Goal: Find specific page/section: Find specific page/section

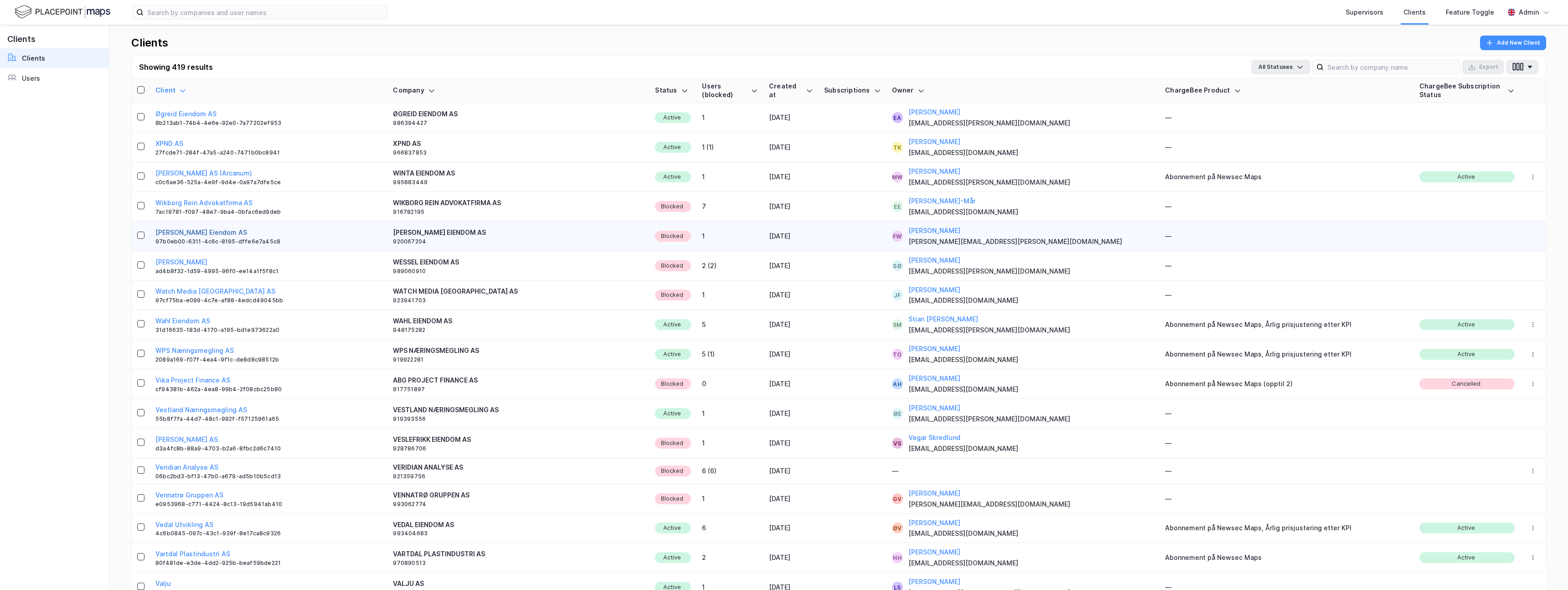
click at [198, 230] on button "Westerlund Eiendom AS" at bounding box center [201, 233] width 92 height 11
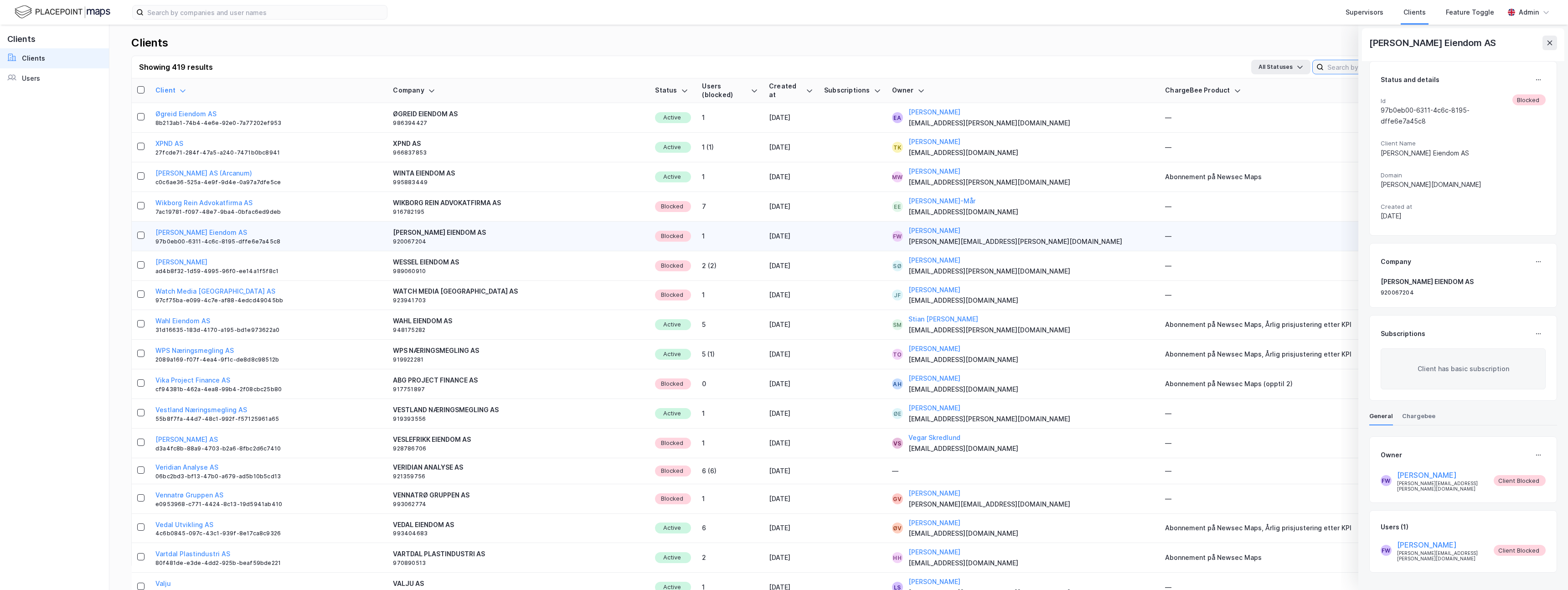
click at [1329, 64] on input at bounding box center [1392, 67] width 136 height 13
paste input "eiendom"
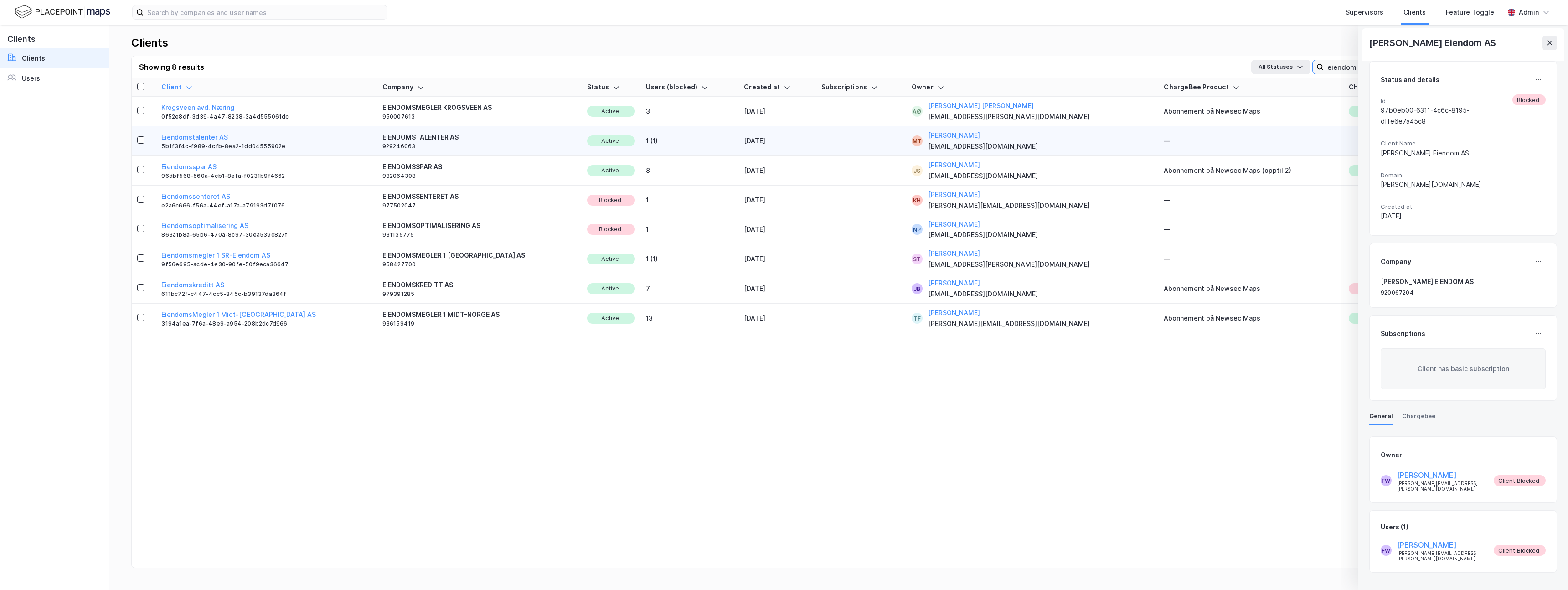
paste input "wakefield"
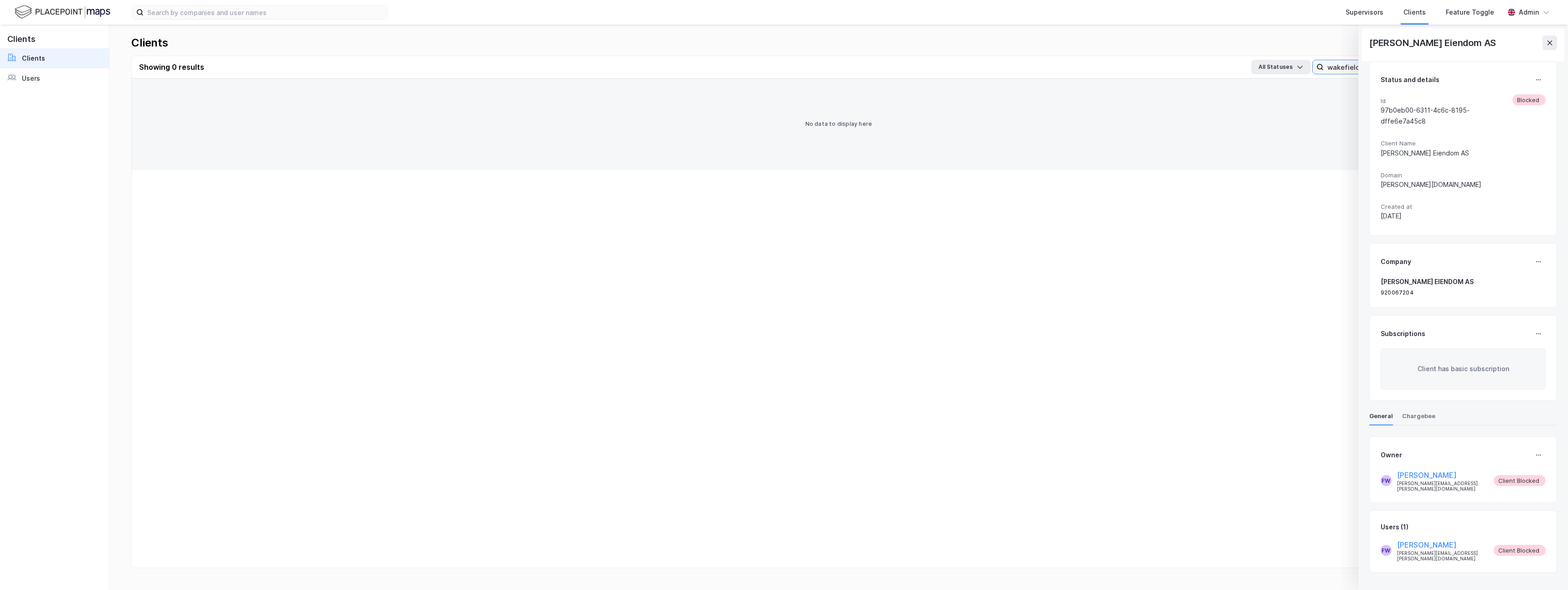
click at [1332, 68] on input "wakefield" at bounding box center [1387, 67] width 125 height 13
paste input "realnor"
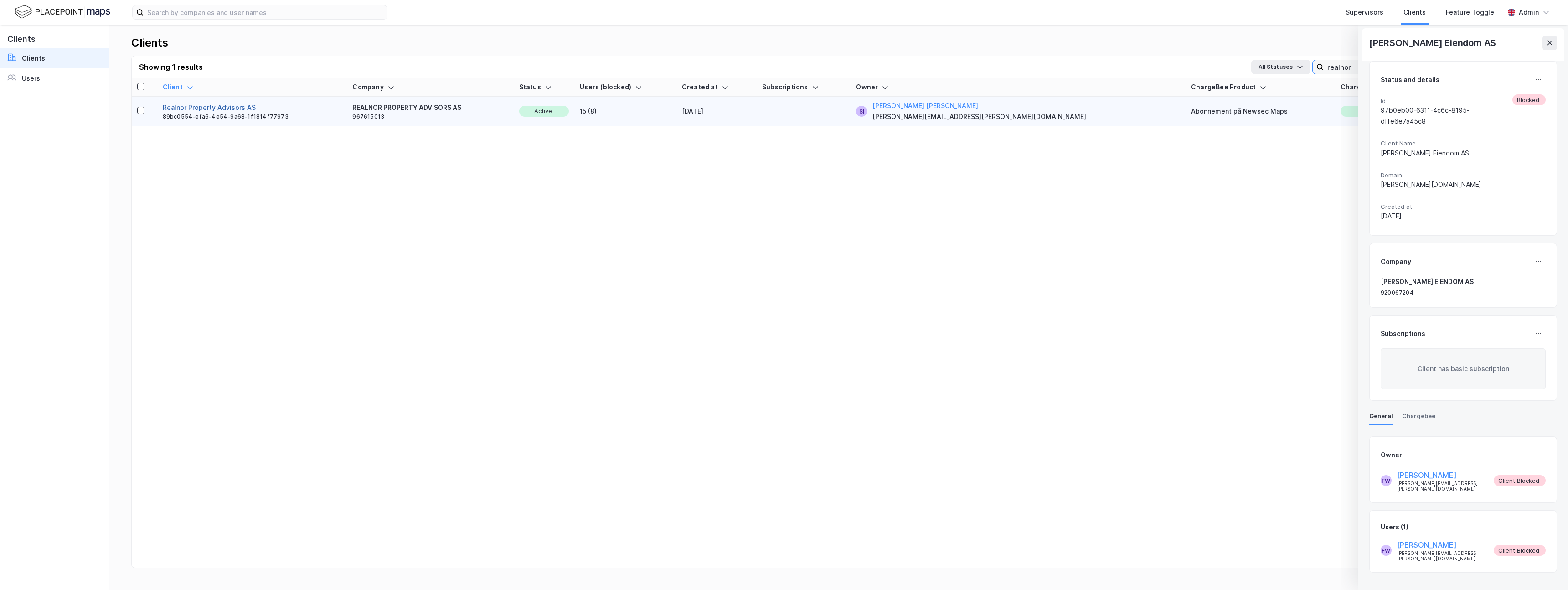
type input "realnor"
click at [191, 108] on button "Realnor Property Advisors AS" at bounding box center [209, 108] width 93 height 11
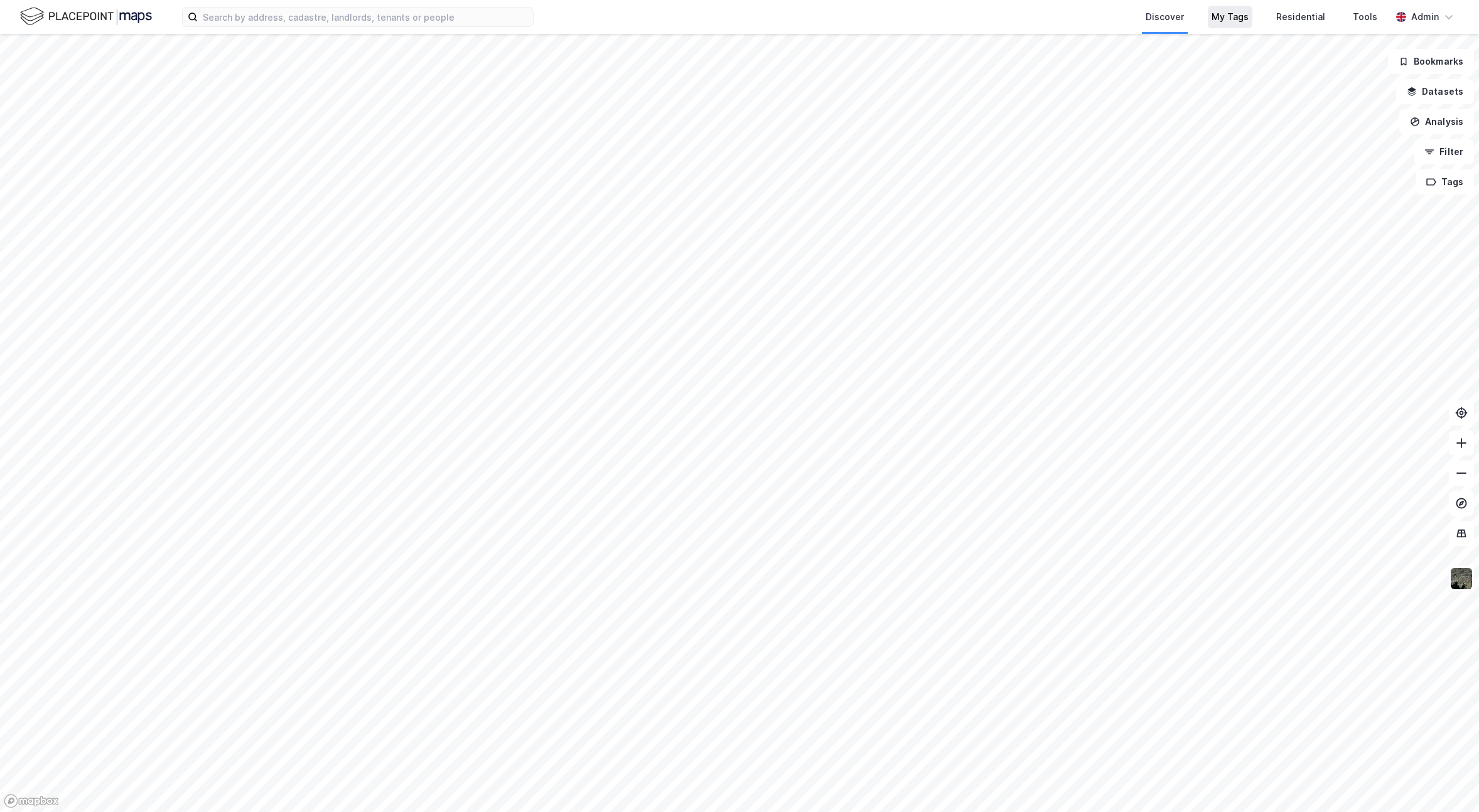
click at [1248, 17] on div "My Tags" at bounding box center [1230, 17] width 37 height 15
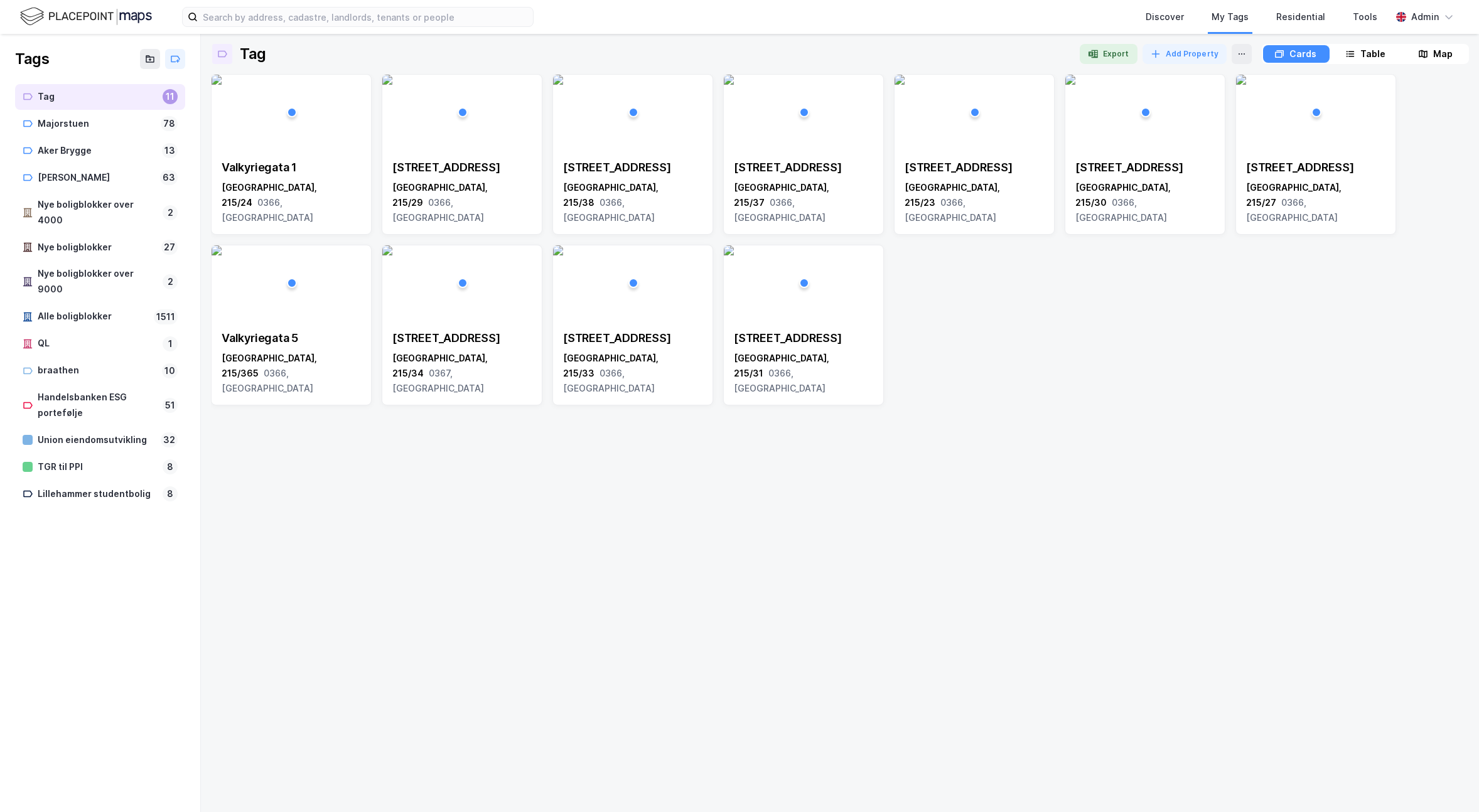
click at [49, 11] on img at bounding box center [86, 17] width 132 height 22
